Goal: Communication & Community: Answer question/provide support

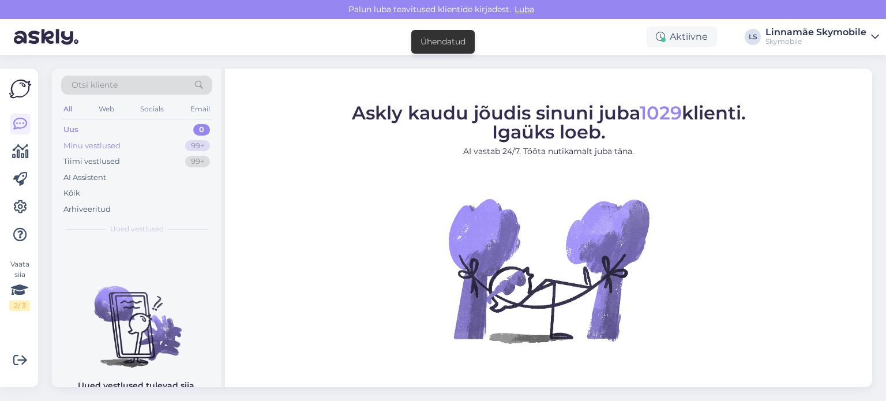
click at [114, 140] on div "Minu vestlused" at bounding box center [91, 146] width 57 height 12
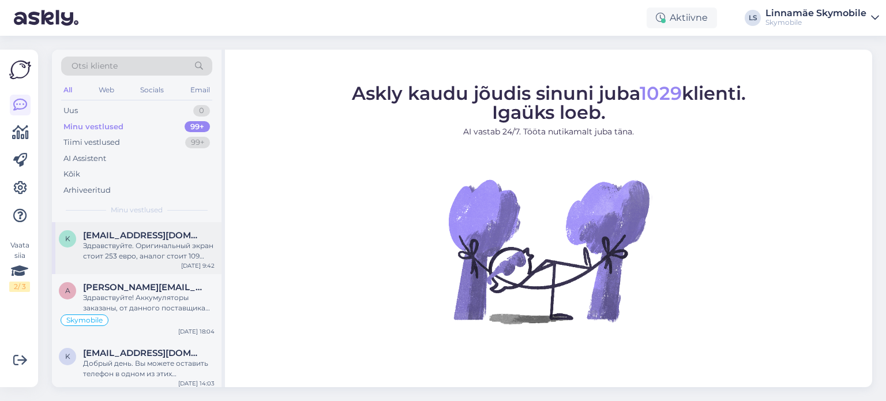
click at [157, 242] on div "Здравствуйте. Оригинальный экран стоит 253 евро, аналог стоит 109 евро. При уст…" at bounding box center [149, 251] width 132 height 21
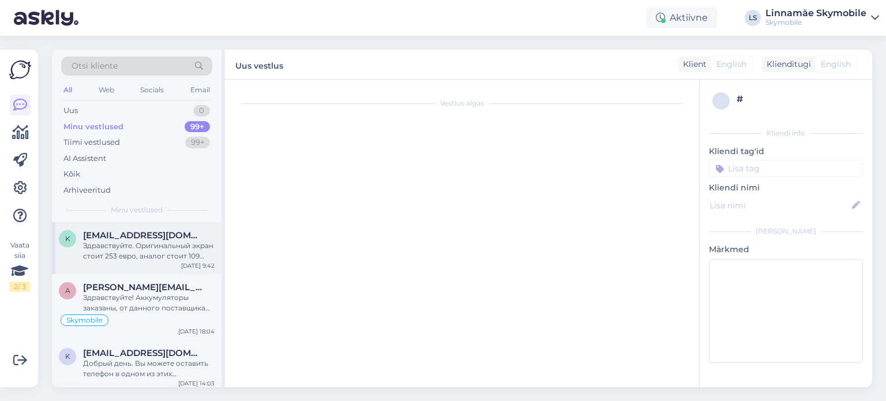
scroll to position [148, 0]
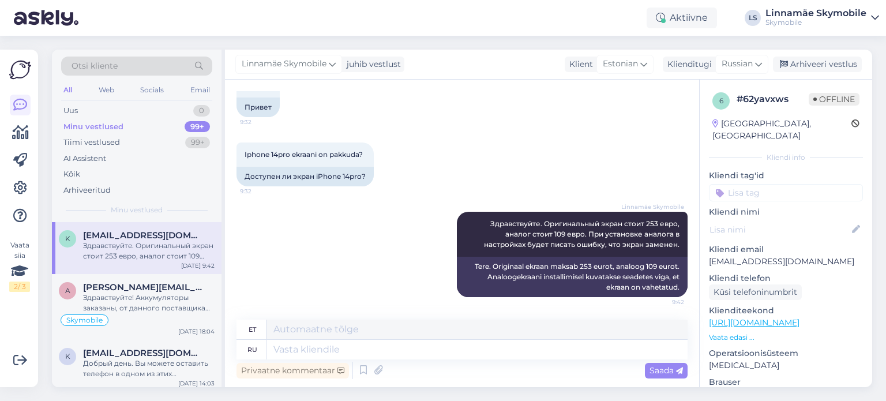
click at [17, 68] on img at bounding box center [20, 70] width 22 height 22
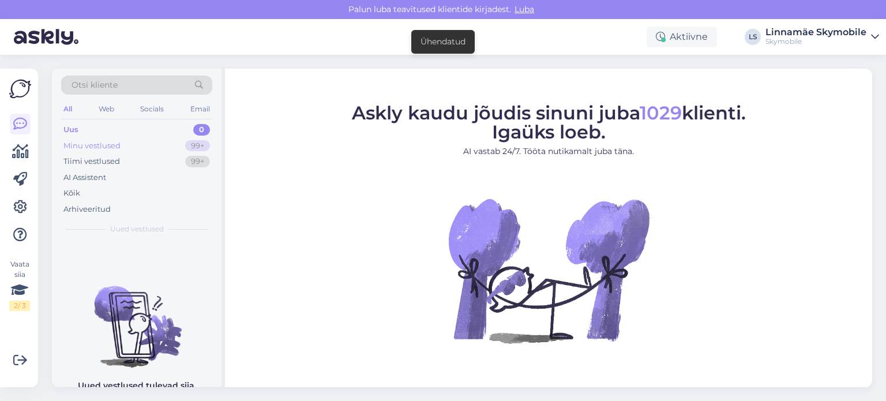
click at [118, 140] on div "Minu vestlused" at bounding box center [91, 146] width 57 height 12
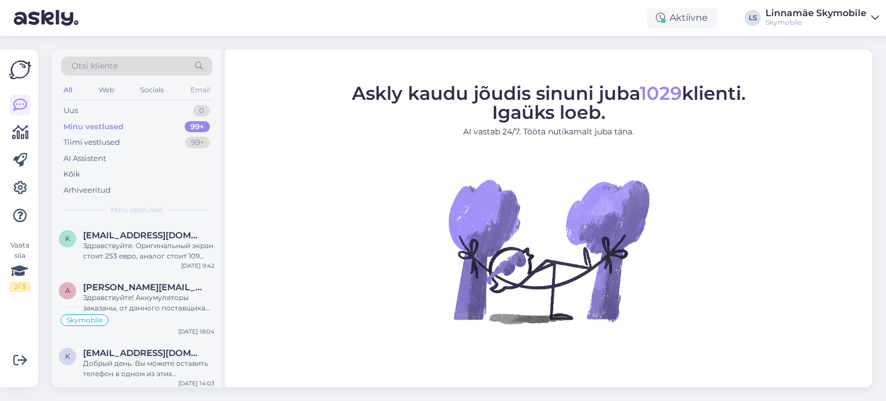
click at [194, 87] on div "Email" at bounding box center [200, 89] width 24 height 15
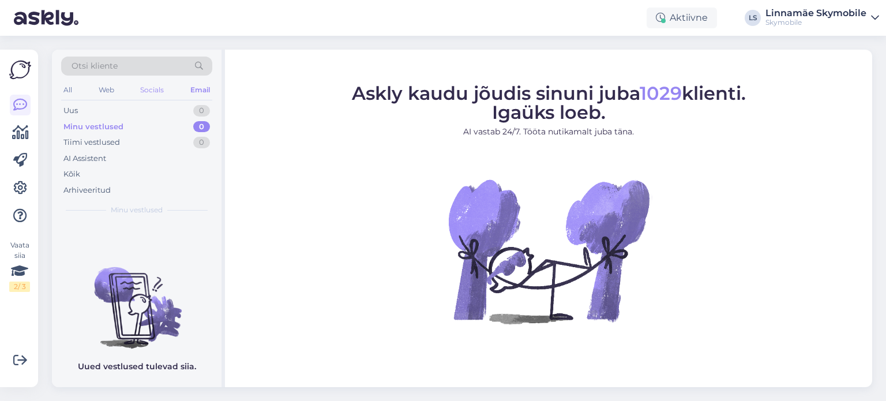
click at [148, 87] on div "Socials" at bounding box center [152, 89] width 28 height 15
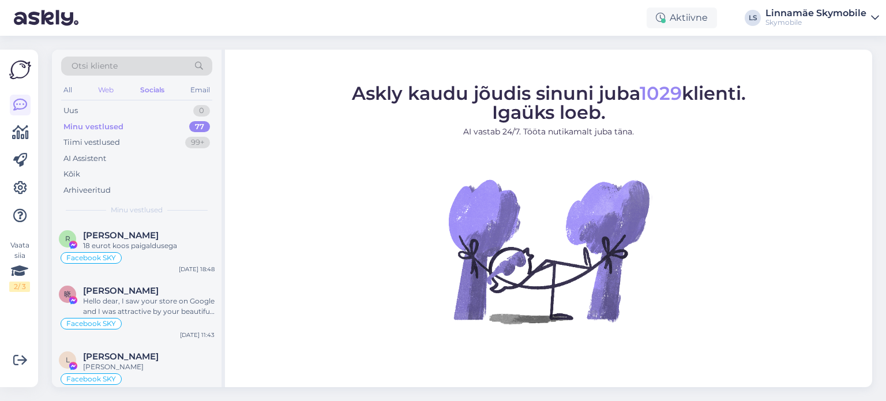
click at [110, 88] on div "Web" at bounding box center [106, 89] width 20 height 15
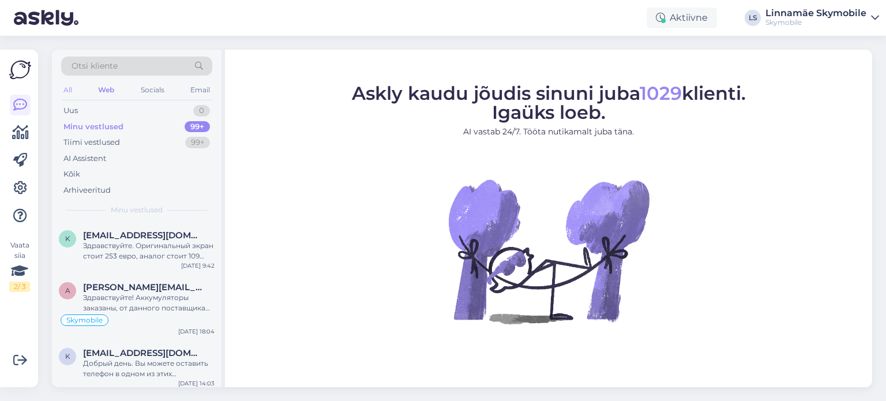
click at [69, 88] on div "All" at bounding box center [67, 89] width 13 height 15
click at [18, 246] on div "Vaata siia 2 / 3" at bounding box center [19, 266] width 21 height 52
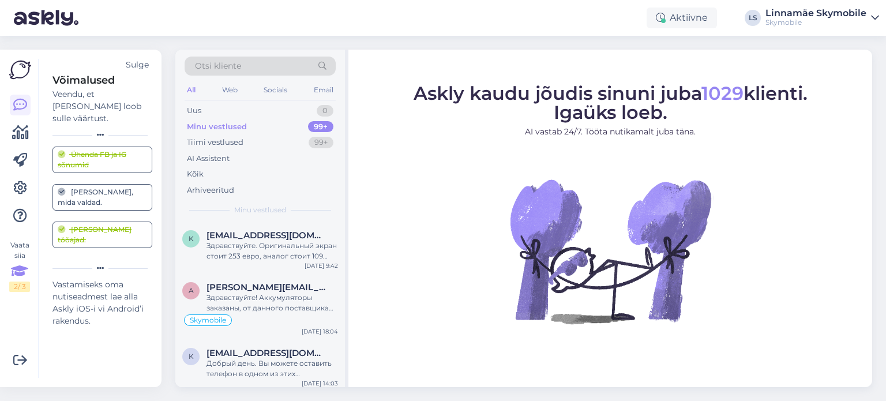
click at [18, 246] on div "Vaata siia 2 / 3" at bounding box center [19, 266] width 21 height 52
